Goal: Information Seeking & Learning: Learn about a topic

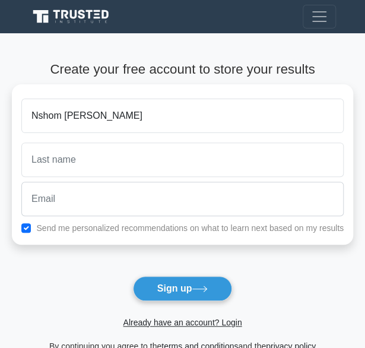
type input "Nshom [PERSON_NAME]"
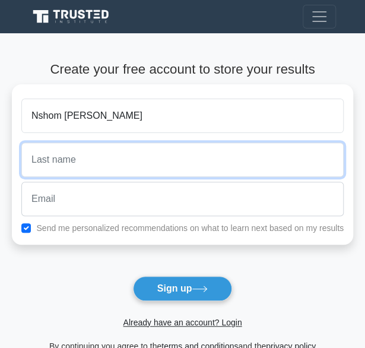
click at [122, 155] on input "text" at bounding box center [182, 160] width 322 height 34
type input "Mboe"
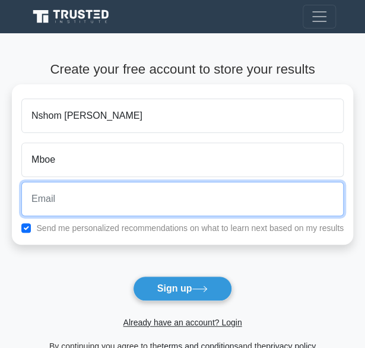
click at [112, 209] on input "email" at bounding box center [182, 199] width 322 height 34
type input "nshomciara@gmail.com"
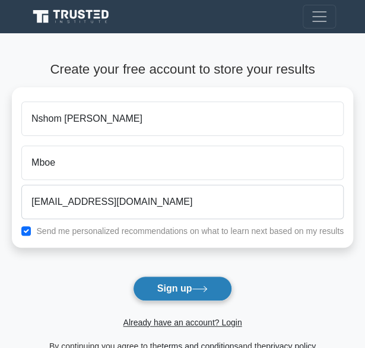
click at [167, 286] on button "Sign up" at bounding box center [183, 288] width 100 height 25
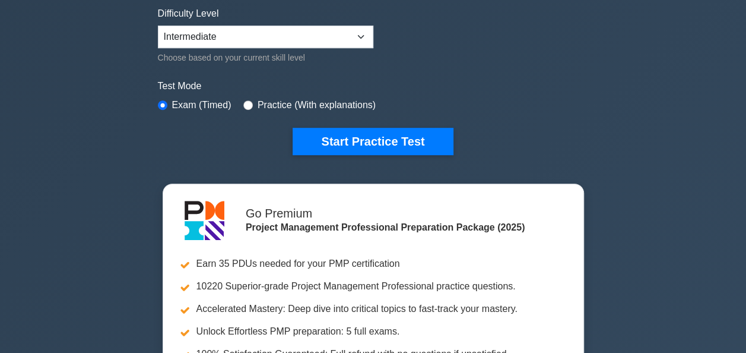
scroll to position [338, 0]
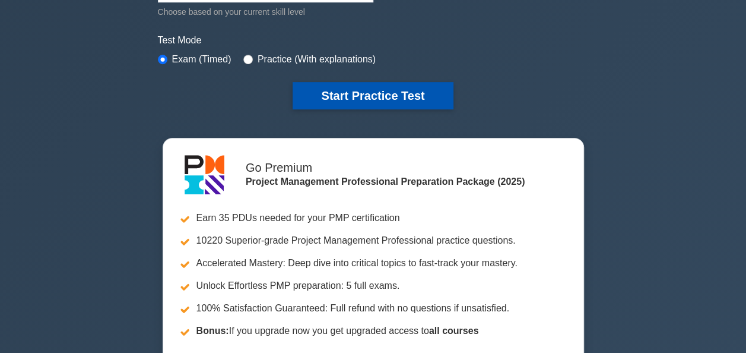
click at [337, 93] on button "Start Practice Test" at bounding box center [373, 95] width 160 height 27
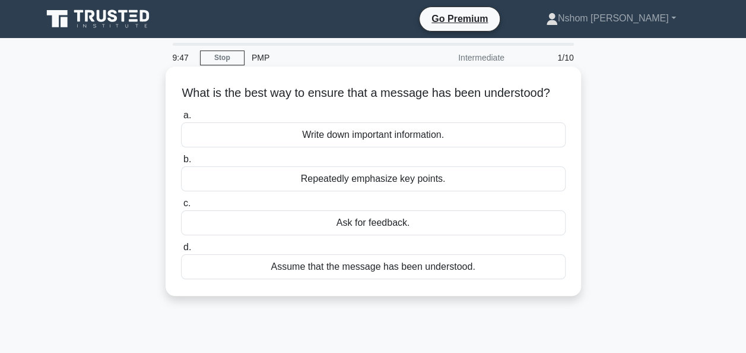
click at [411, 235] on div "Ask for feedback." at bounding box center [373, 222] width 385 height 25
click at [181, 207] on input "c. Ask for feedback." at bounding box center [181, 204] width 0 height 8
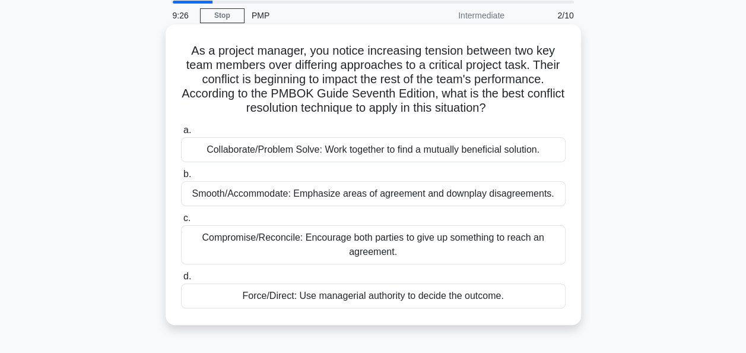
scroll to position [43, 0]
click at [327, 140] on div "Collaborate/Problem Solve: Work together to find a mutually beneficial solution." at bounding box center [373, 149] width 385 height 25
click at [181, 134] on input "a. Collaborate/Problem Solve: Work together to find a mutually beneficial solut…" at bounding box center [181, 130] width 0 height 8
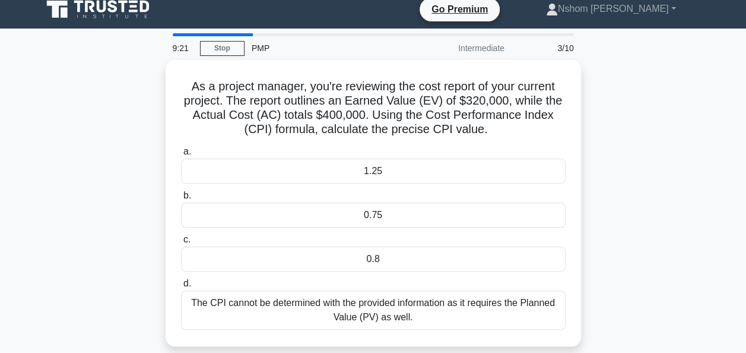
scroll to position [0, 0]
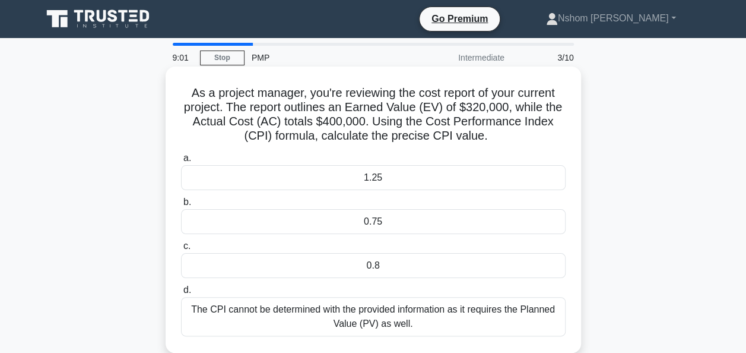
click at [362, 220] on div "0.75" at bounding box center [373, 221] width 385 height 25
click at [181, 206] on input "b. 0.75" at bounding box center [181, 202] width 0 height 8
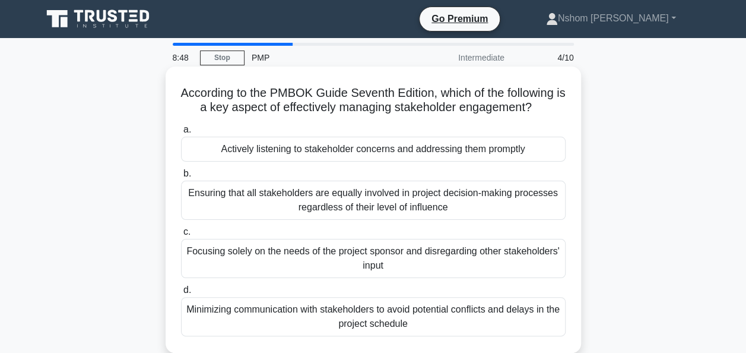
click at [335, 190] on div "Ensuring that all stakeholders are equally involved in project decision-making …" at bounding box center [373, 200] width 385 height 39
click at [181, 178] on input "b. Ensuring that all stakeholders are equally involved in project decision-maki…" at bounding box center [181, 174] width 0 height 8
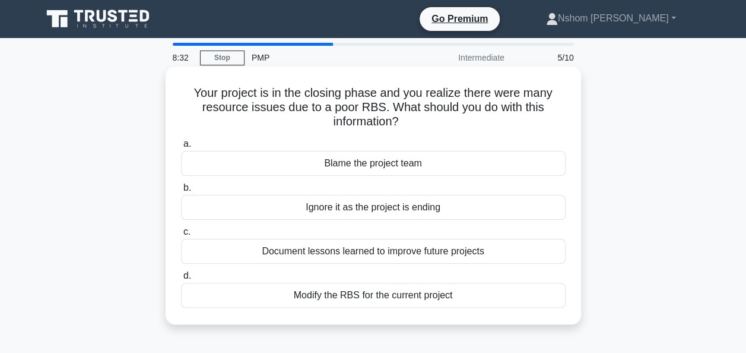
click at [327, 249] on div "Document lessons learned to improve future projects" at bounding box center [373, 251] width 385 height 25
click at [181, 236] on input "c. Document lessons learned to improve future projects" at bounding box center [181, 232] width 0 height 8
